Goal: Information Seeking & Learning: Find specific fact

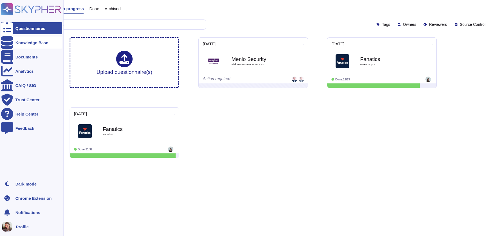
click at [35, 43] on div "Knowledge Base" at bounding box center [31, 43] width 33 height 4
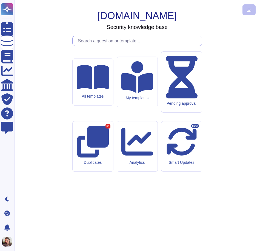
click at [157, 46] on input "text" at bounding box center [138, 41] width 127 height 10
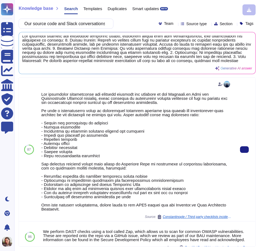
scroll to position [2, 0]
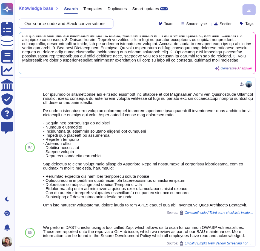
click at [49, 23] on input "Our source code and Slack conversations are highly sensitive assets. Could you …" at bounding box center [65, 24] width 86 height 10
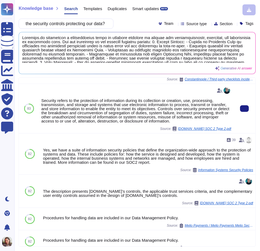
scroll to position [0, 0]
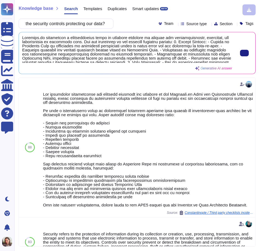
click at [136, 49] on span at bounding box center [127, 49] width 210 height 27
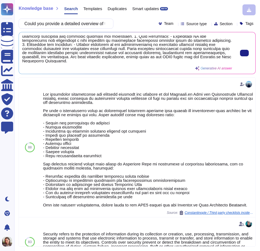
scroll to position [67, 0]
click at [126, 60] on span at bounding box center [127, 49] width 210 height 27
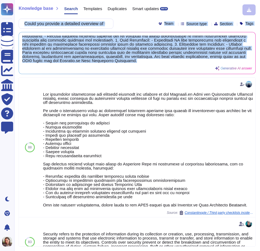
scroll to position [0, 0]
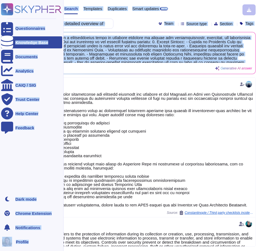
drag, startPoint x: 121, startPoint y: 60, endPoint x: 13, endPoint y: 9, distance: 118.7
click at [13, 9] on div "Questionnaires Knowledge Base Documents Analytics CAIQ / SIG Trust Center Help …" at bounding box center [130, 125] width 260 height 251
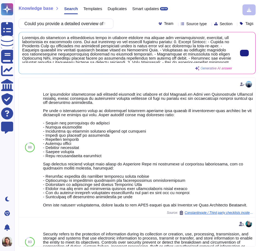
click at [126, 49] on span at bounding box center [127, 49] width 210 height 27
click at [159, 41] on span at bounding box center [127, 49] width 210 height 27
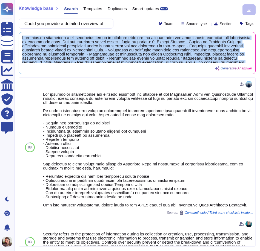
drag, startPoint x: 100, startPoint y: 60, endPoint x: 21, endPoint y: 37, distance: 82.8
click at [21, 37] on div "Generative AI answer" at bounding box center [137, 53] width 236 height 42
copy span "[DOMAIN_NAME] implements a comprehensive suite of security controls to protect …"
click at [79, 25] on input "Could you provide a detailed overview of the security controls protecting our d…" at bounding box center [65, 24] width 86 height 10
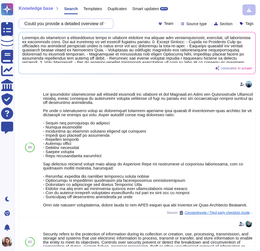
click at [79, 25] on input "Could you provide a detailed overview of the security controls protecting our d…" at bounding box center [65, 24] width 86 height 10
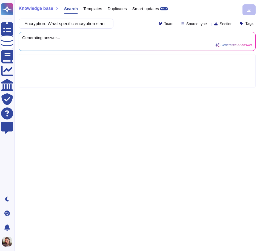
scroll to position [0, 174]
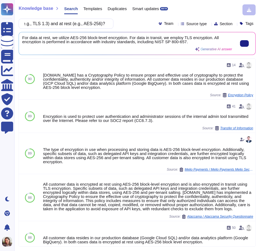
click at [174, 40] on span "For data at rest, we utilize AES-256 block-level encryption. For data in transi…" at bounding box center [127, 40] width 210 height 8
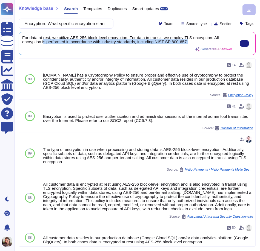
scroll to position [0, 0]
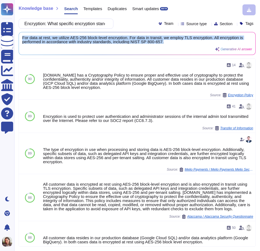
drag, startPoint x: 197, startPoint y: 42, endPoint x: 22, endPoint y: 35, distance: 174.9
click at [22, 35] on div "For data at rest, we utilize AES-256 block-level encryption. For data in transi…" at bounding box center [137, 43] width 236 height 22
copy span "For data at rest, we utilize AES-256 block-level encryption. For data in transi…"
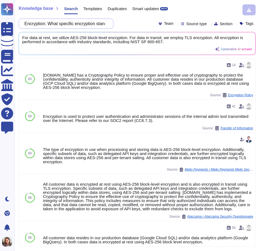
click at [89, 25] on input "Encryption: What specific encryption standards are used for our data both in tr…" at bounding box center [65, 24] width 86 height 10
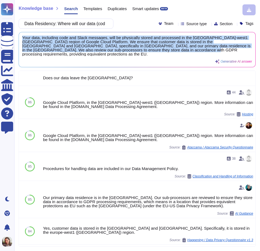
drag, startPoint x: 141, startPoint y: 53, endPoint x: 22, endPoint y: 38, distance: 120.0
click at [22, 38] on div "Your data, including code and Slack messages, will be physically stored and pro…" at bounding box center [137, 49] width 236 height 35
copy span "Your data, including code and Slack messages, will be physically stored and pro…"
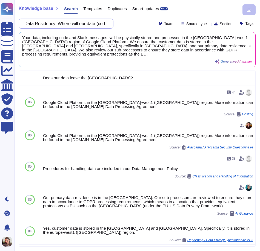
click at [89, 22] on input "Data Residency: Where will our data (code and Slack messages) be physically sto…" at bounding box center [65, 24] width 86 height 10
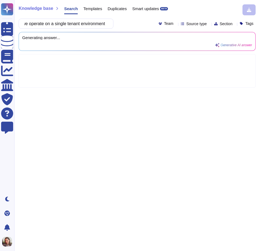
scroll to position [0, 15]
type input "Do we operate on a single tenant environment"
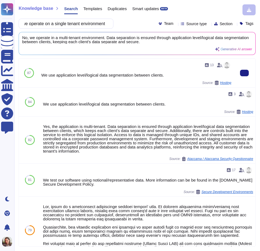
click at [139, 78] on div "13 We use application level/logical data segmentation between clients. Source: …" at bounding box center [136, 73] width 190 height 24
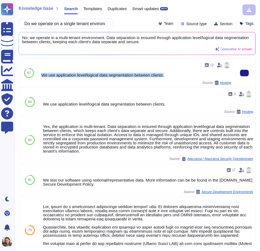
drag, startPoint x: 173, startPoint y: 74, endPoint x: 41, endPoint y: 76, distance: 132.0
click at [41, 76] on div "13 We use application level/logical data segmentation between clients. Source: …" at bounding box center [136, 73] width 194 height 29
copy div "We use application level/logical data segmentation between clients."
click at [78, 23] on input "Do we operate on a single tenant environment" at bounding box center [65, 24] width 86 height 10
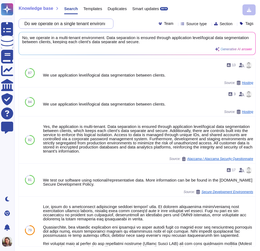
click at [78, 23] on input "Do we operate on a single tenant environment" at bounding box center [65, 24] width 86 height 10
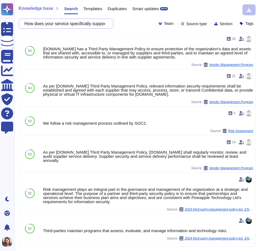
click at [54, 25] on input "How does your service specifically support the requirements for ICT third-party…" at bounding box center [65, 24] width 86 height 10
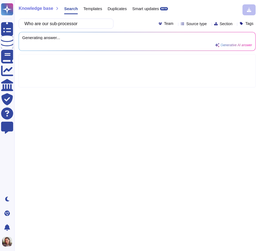
type input "Who are our sub-processors"
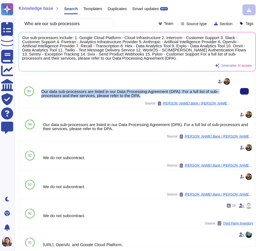
drag, startPoint x: 148, startPoint y: 96, endPoint x: 41, endPoint y: 91, distance: 106.9
click at [41, 91] on div "Our data sub-processors are listed in our Data Processing Agreement (DPA). For …" at bounding box center [136, 91] width 194 height 33
copy div "Our data sub-processors are listed in our Data Processing Agreement (DPA). For …"
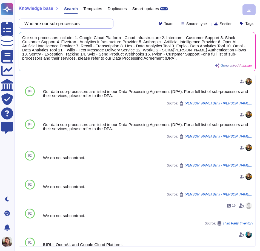
click at [48, 22] on input "Who are our sub-processors" at bounding box center [65, 24] width 86 height 10
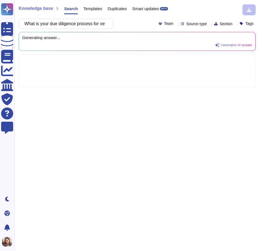
scroll to position [0, 123]
click at [69, 24] on input "What is your due diligence process for vetting the security and compliance of t…" at bounding box center [65, 24] width 86 height 10
drag, startPoint x: 71, startPoint y: 24, endPoint x: 61, endPoint y: 23, distance: 11.1
click at [61, 23] on input "What is your due diligence process for vetting the security and compliance of t…" at bounding box center [65, 24] width 86 height 10
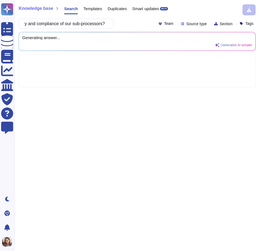
type input "What is your due diligence process for vetting the security and compliance of o…"
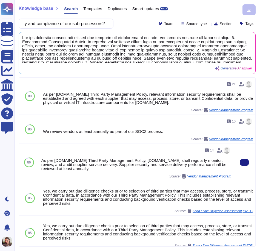
click at [106, 168] on div "As per [DOMAIN_NAME] Third Party Management Policy, [DOMAIN_NAME] shall regular…" at bounding box center [136, 165] width 190 height 12
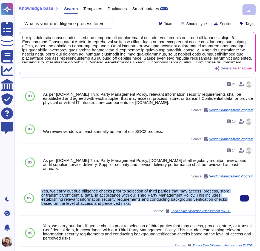
drag, startPoint x: 176, startPoint y: 198, endPoint x: 42, endPoint y: 187, distance: 134.7
click at [42, 189] on div "Yes, we carry out due diligence checks prior to selection of third parties that…" at bounding box center [136, 197] width 190 height 16
copy div "Yes, we carry out due diligence checks prior to selection of third parties that…"
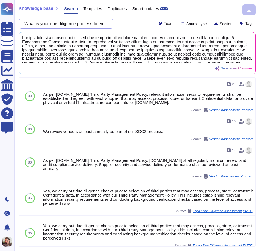
click at [82, 24] on input "What is your due diligence process for vetting the security and compliance of o…" at bounding box center [65, 24] width 86 height 10
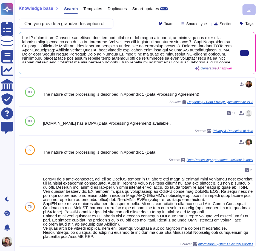
click at [82, 60] on span at bounding box center [127, 49] width 210 height 27
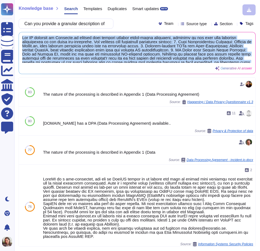
drag, startPoint x: 117, startPoint y: 61, endPoint x: 21, endPoint y: 38, distance: 98.8
click at [21, 38] on div "Generative AI answer" at bounding box center [137, 53] width 236 height 42
copy span "The AI features at [DOMAIN_NAME] process data through various third-party provi…"
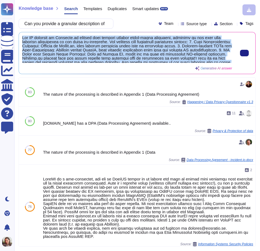
copy span "The AI features at [DOMAIN_NAME] process data through various third-party provi…"
